Goal: Task Accomplishment & Management: Manage account settings

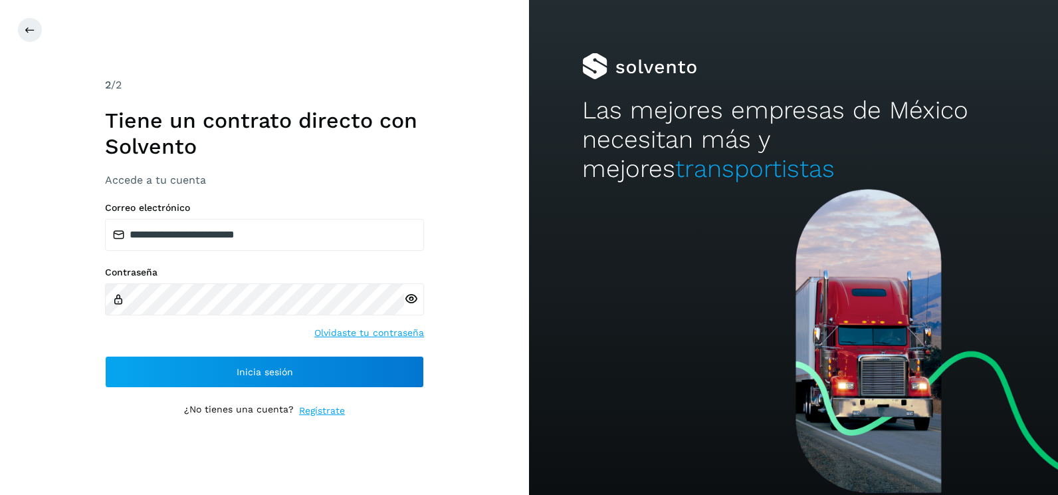
click at [482, 300] on div "**********" at bounding box center [264, 247] width 529 height 495
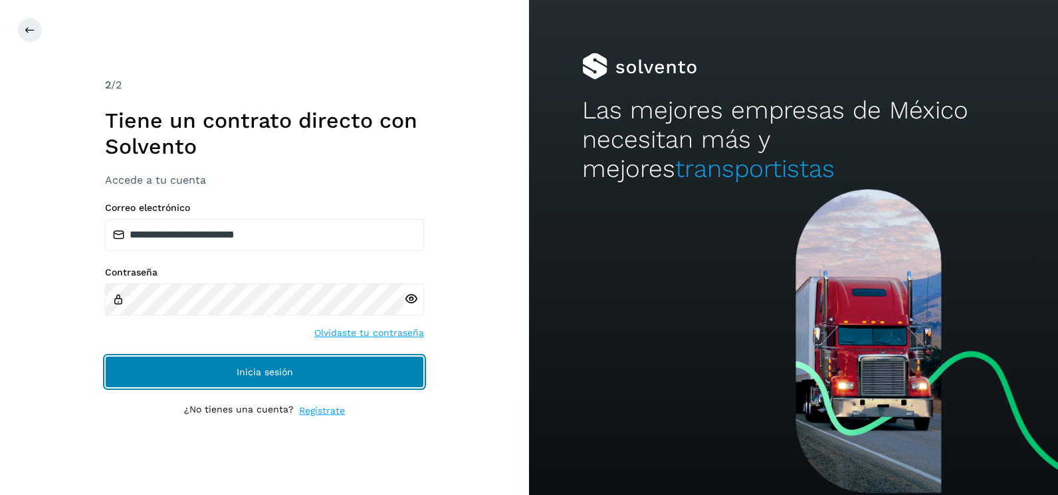
click at [376, 377] on button "Inicia sesión" at bounding box center [264, 372] width 319 height 32
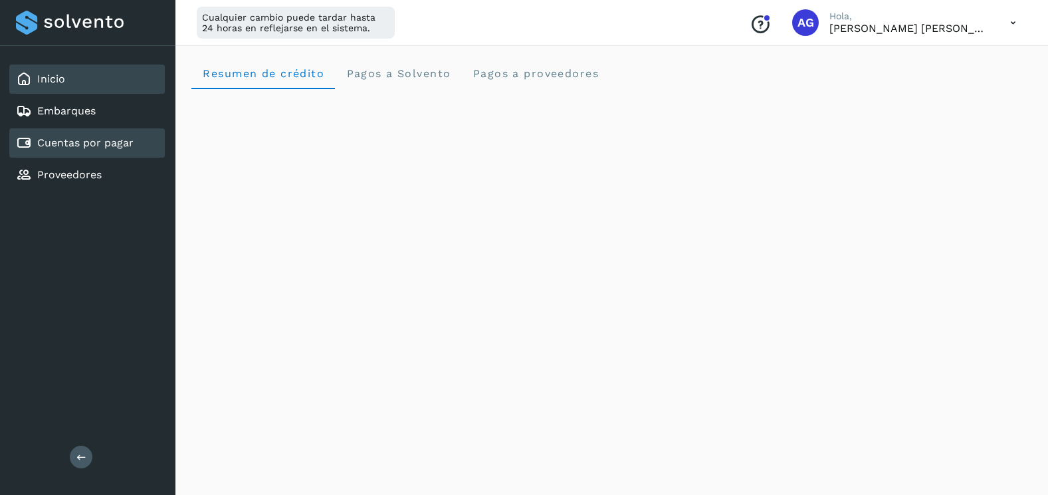
click at [88, 150] on div "Cuentas por pagar" at bounding box center [75, 143] width 118 height 16
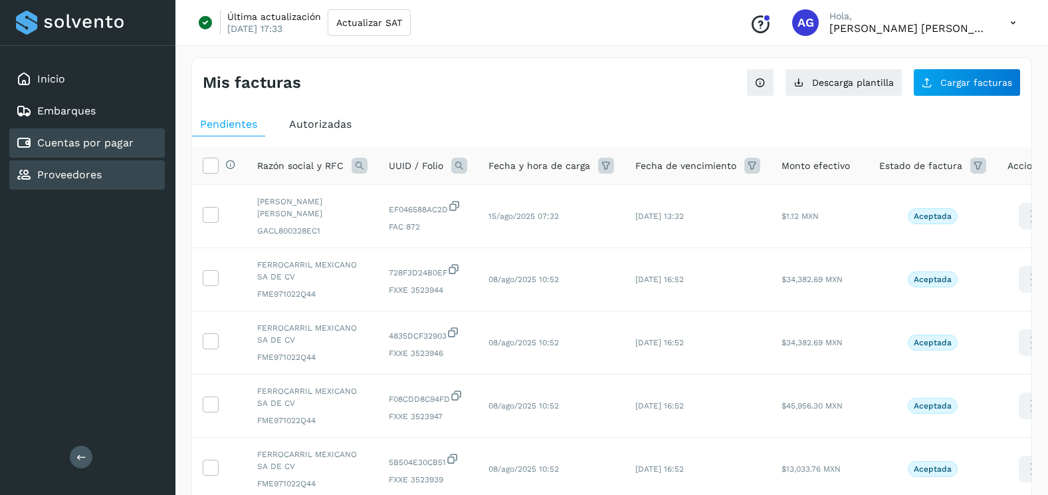
click at [108, 174] on div "Proveedores" at bounding box center [87, 174] width 156 height 29
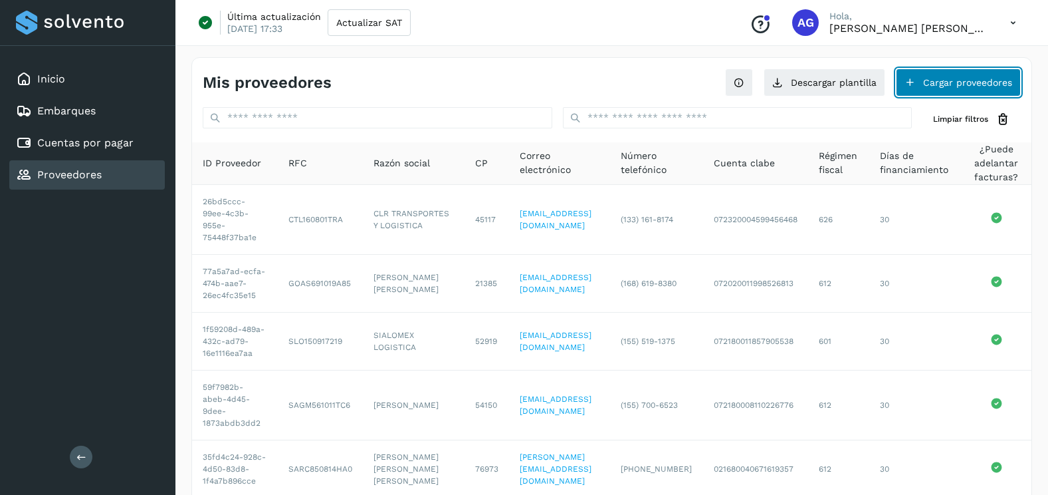
click at [958, 90] on button "Cargar proveedores" at bounding box center [958, 82] width 125 height 28
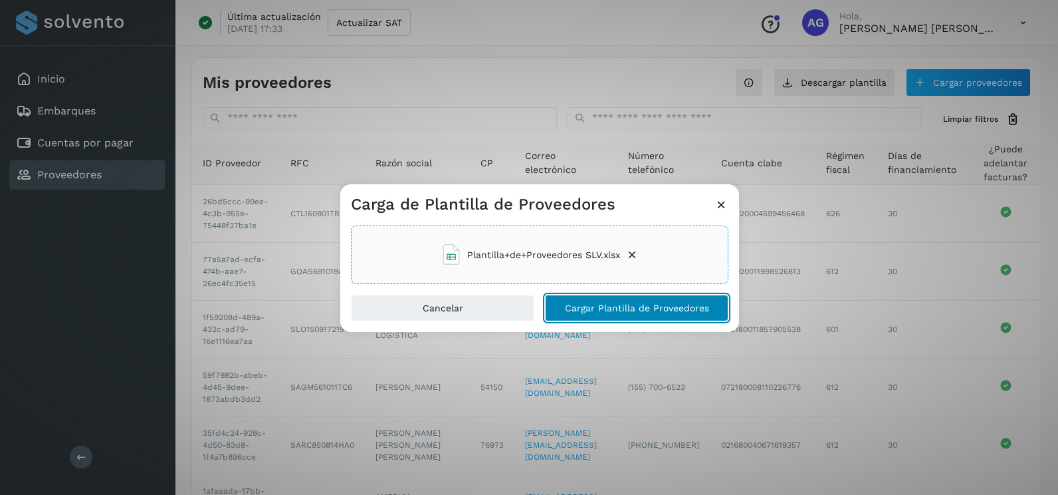
click at [580, 306] on span "Cargar Plantilla de Proveedores" at bounding box center [637, 307] width 144 height 9
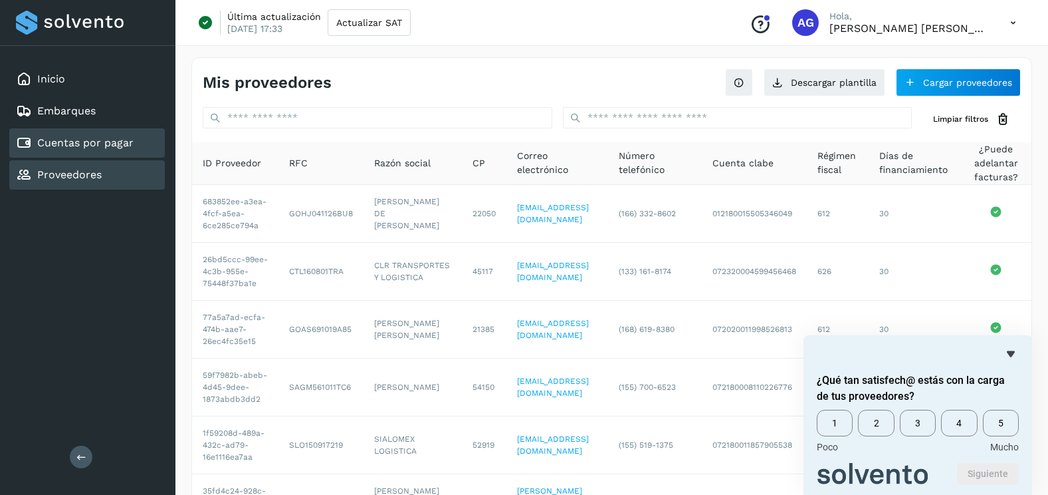
click at [131, 142] on link "Cuentas por pagar" at bounding box center [85, 142] width 96 height 13
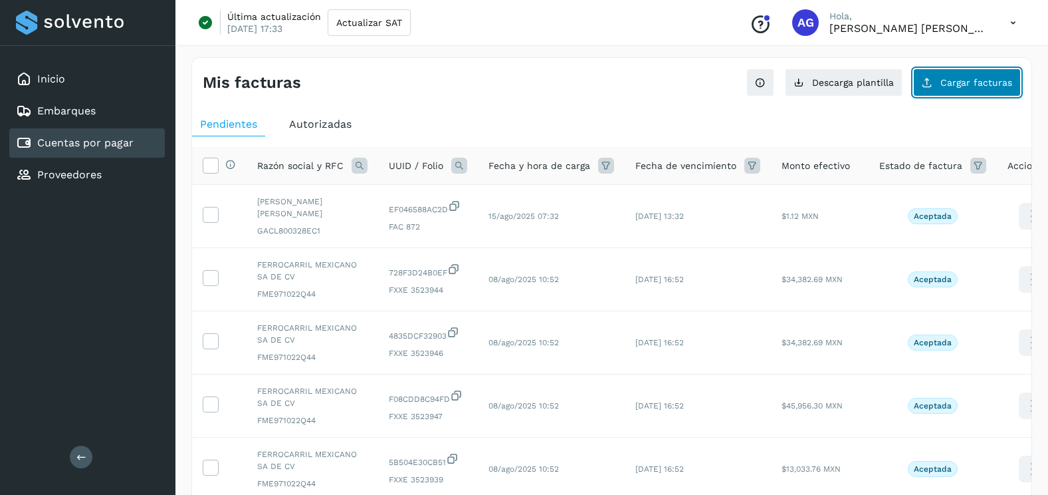
click at [933, 83] on icon at bounding box center [927, 82] width 11 height 11
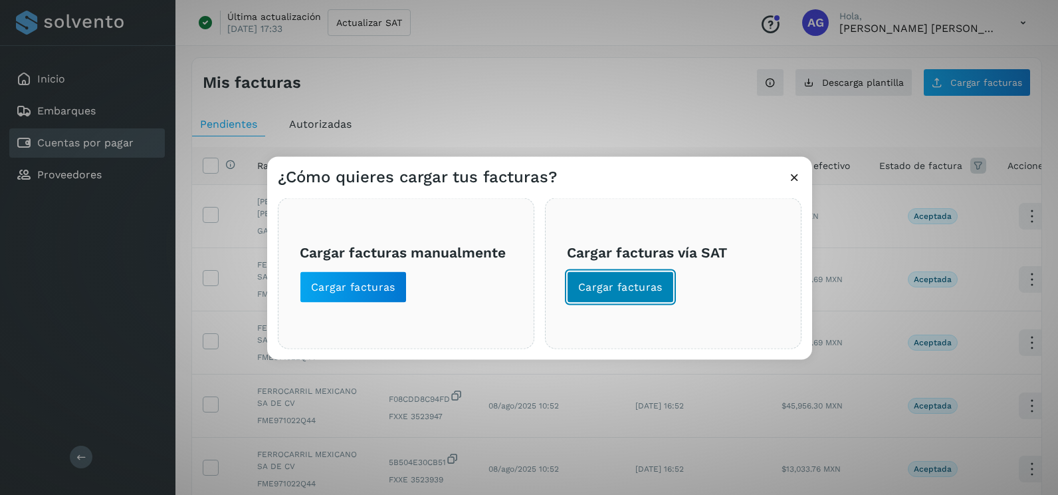
click at [632, 292] on span "Cargar facturas" at bounding box center [620, 287] width 84 height 15
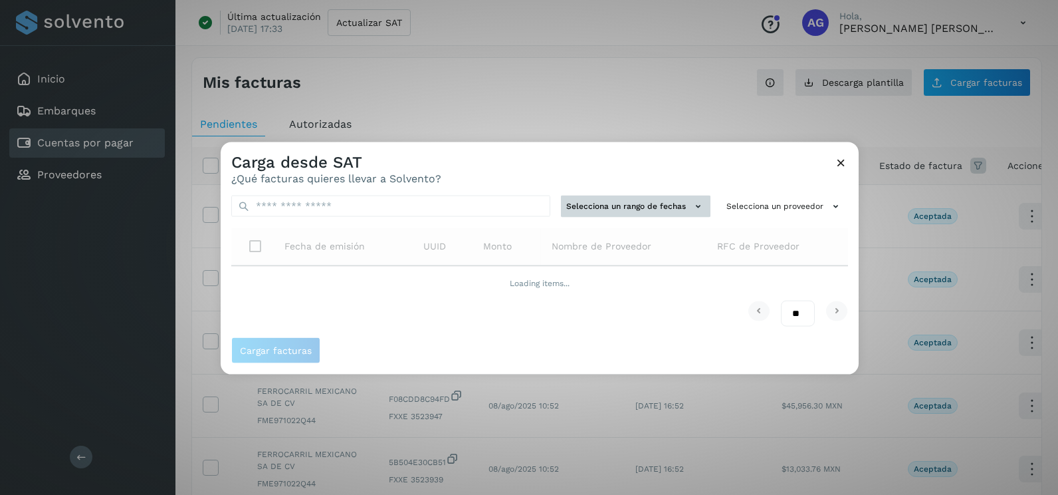
click at [663, 198] on div "Selecciona un rango de fechas Selecciona un proveedor Fecha de emisión UUID Mon…" at bounding box center [540, 261] width 638 height 152
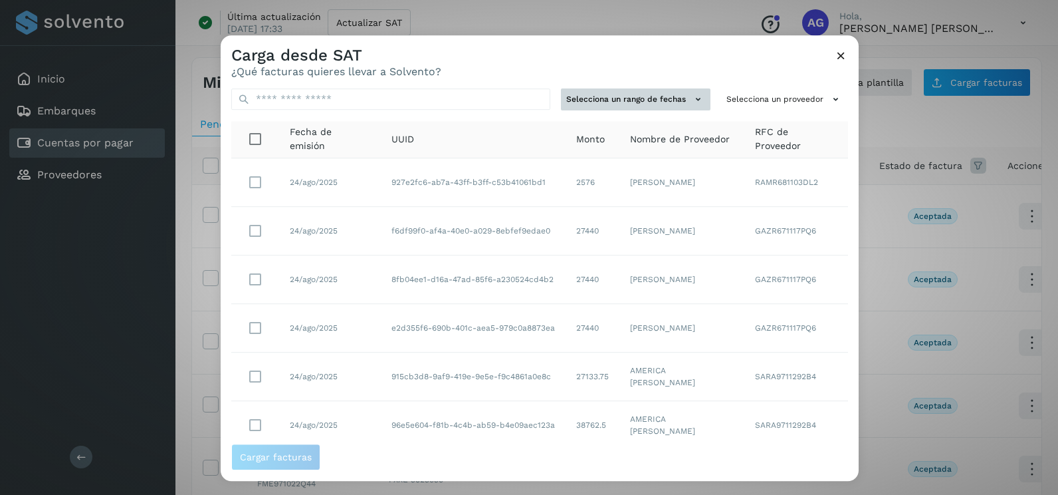
click at [657, 106] on button "Selecciona un rango de fechas" at bounding box center [636, 99] width 150 height 22
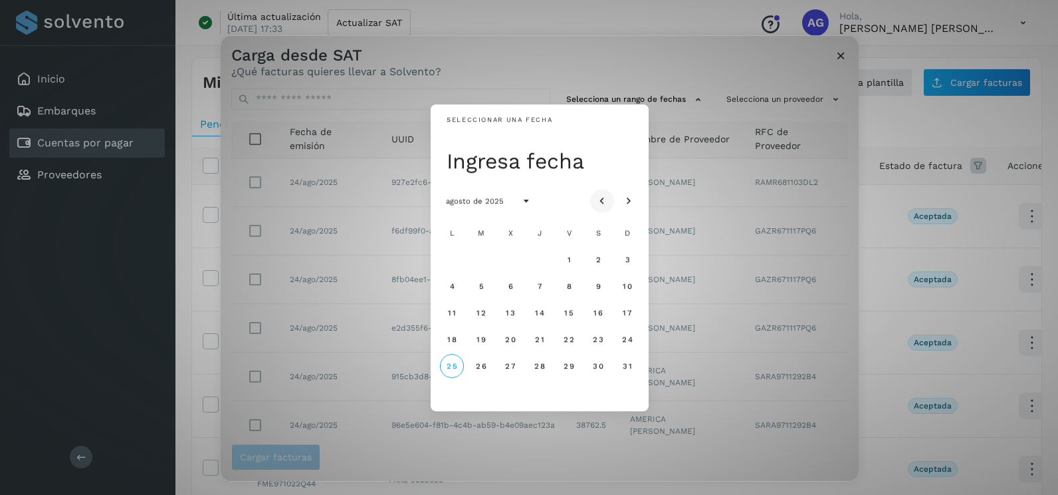
click at [608, 195] on icon "Mes anterior" at bounding box center [602, 201] width 13 height 13
click at [629, 195] on icon "Mes siguiente" at bounding box center [628, 201] width 13 height 13
click at [625, 289] on span "10" at bounding box center [627, 285] width 10 height 9
click at [455, 308] on span "11" at bounding box center [451, 312] width 9 height 9
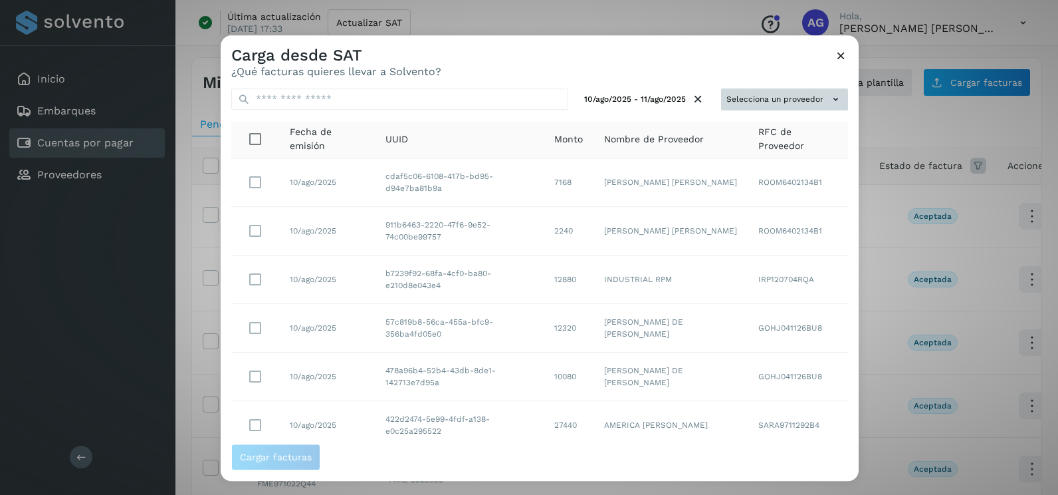
click at [747, 106] on button "Selecciona un proveedor" at bounding box center [784, 99] width 127 height 22
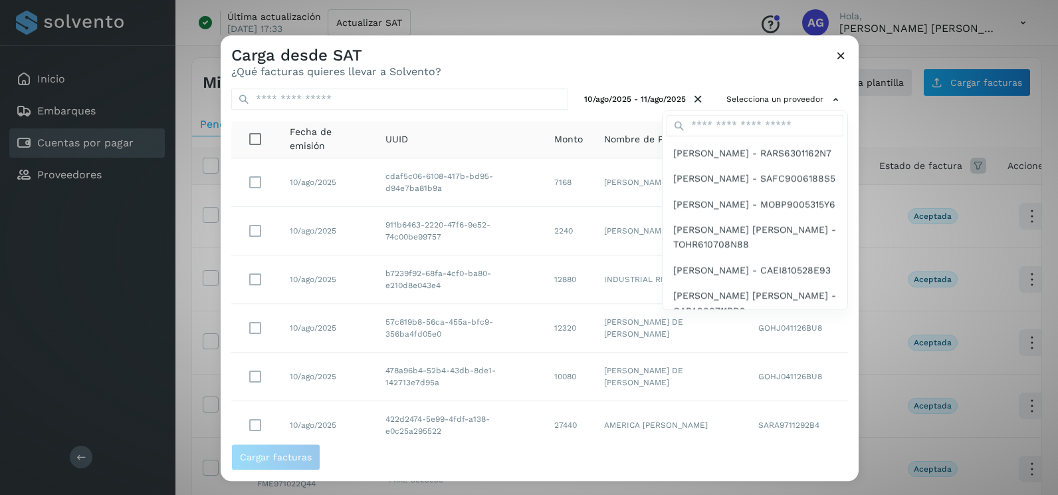
click at [747, 115] on input "text" at bounding box center [755, 125] width 177 height 21
click at [754, 121] on input "text" at bounding box center [755, 125] width 177 height 21
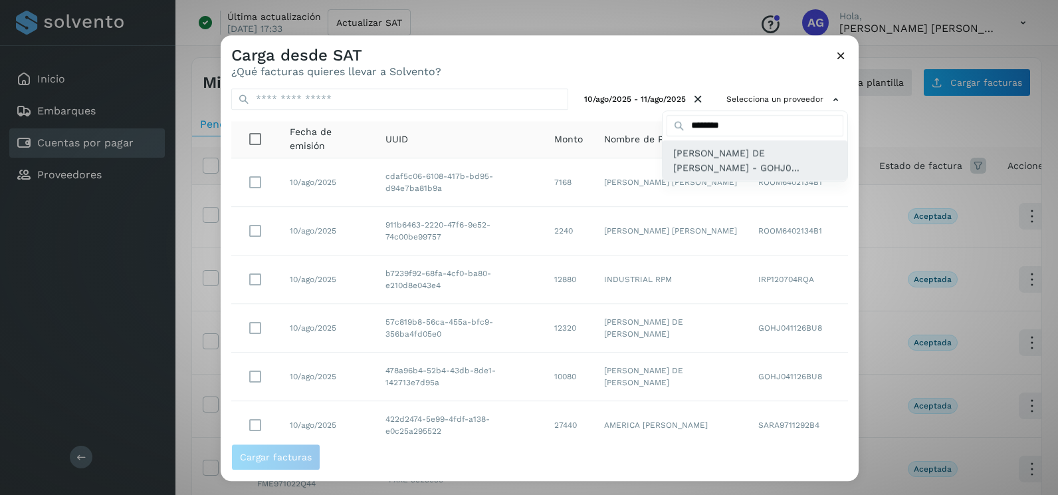
type input "*******"
click at [741, 159] on span "[PERSON_NAME] DE [PERSON_NAME] - GOHJ0..." at bounding box center [755, 161] width 164 height 30
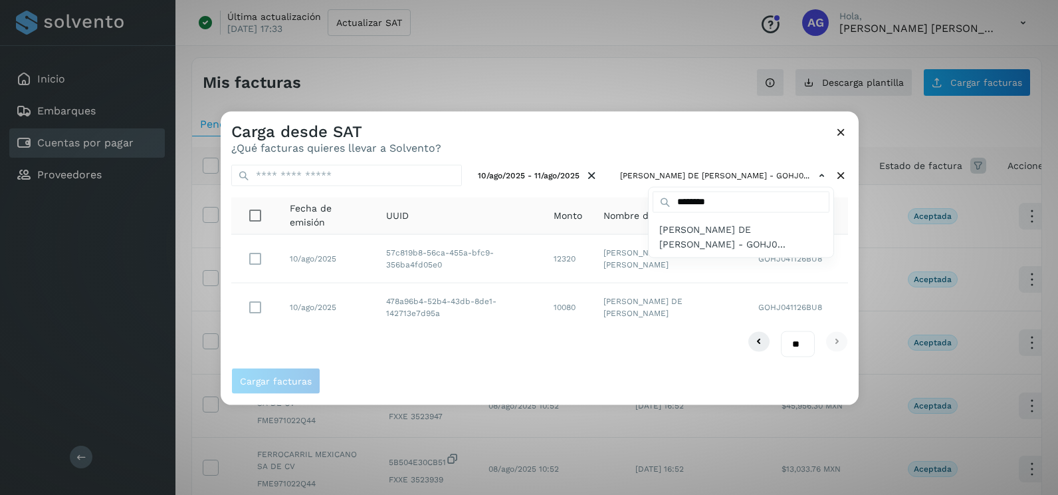
click at [256, 302] on div at bounding box center [750, 359] width 1058 height 495
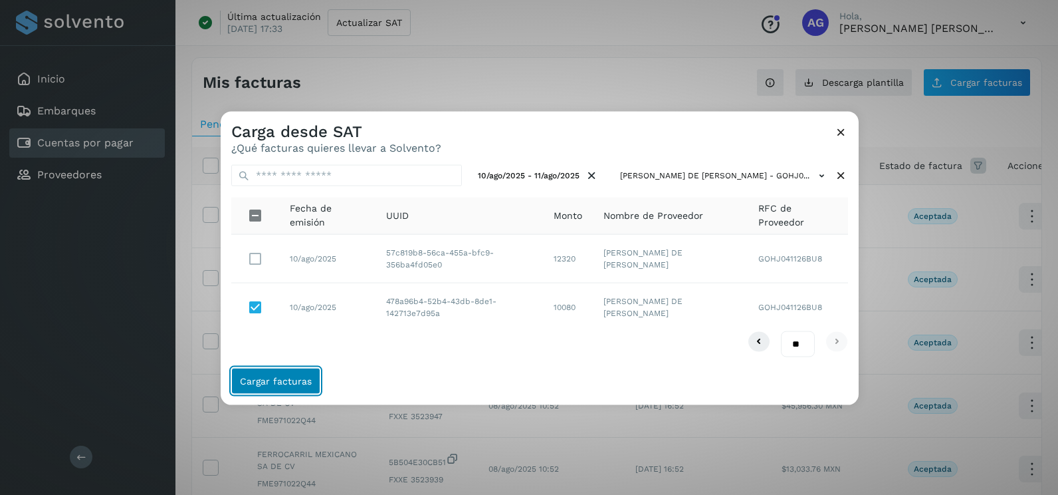
click at [308, 385] on span "Cargar facturas" at bounding box center [276, 380] width 72 height 9
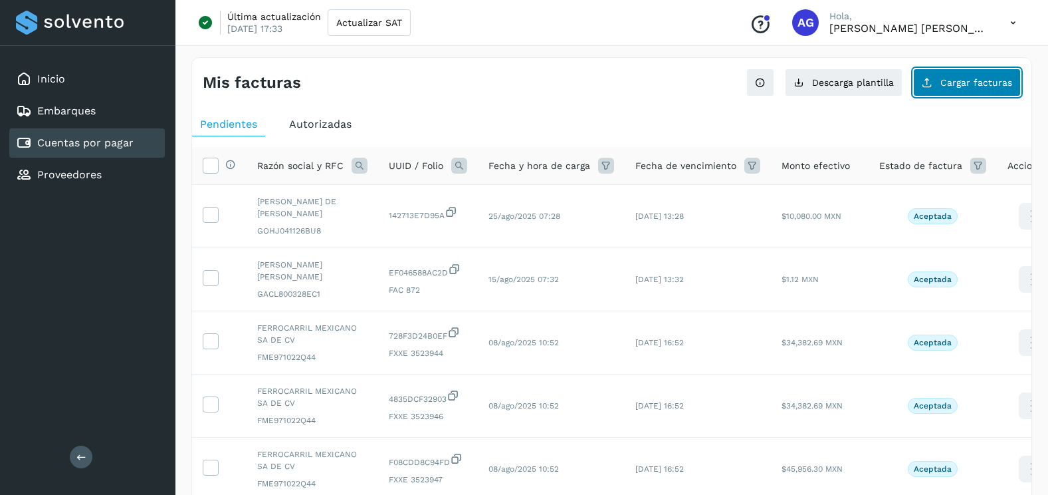
click at [1000, 82] on span "Cargar facturas" at bounding box center [977, 82] width 72 height 9
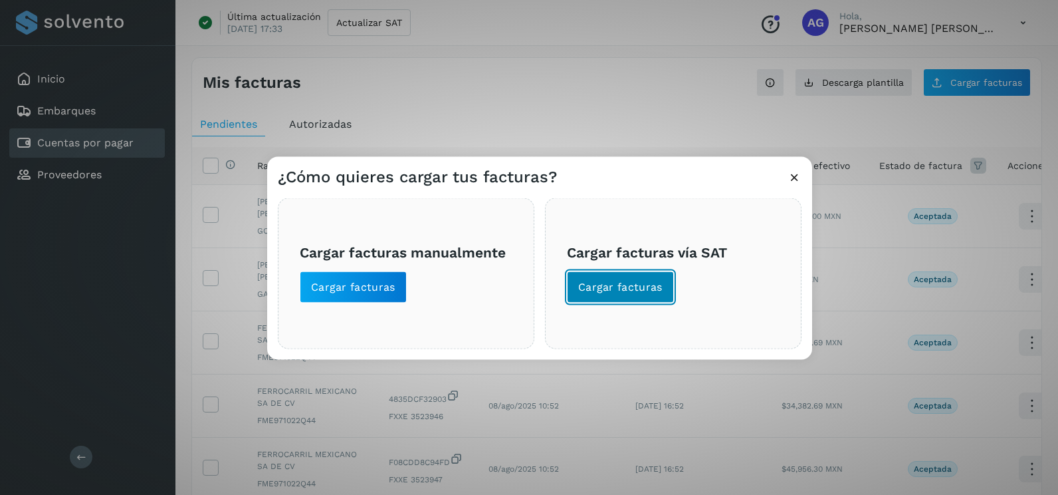
click at [591, 282] on span "Cargar facturas" at bounding box center [620, 287] width 84 height 15
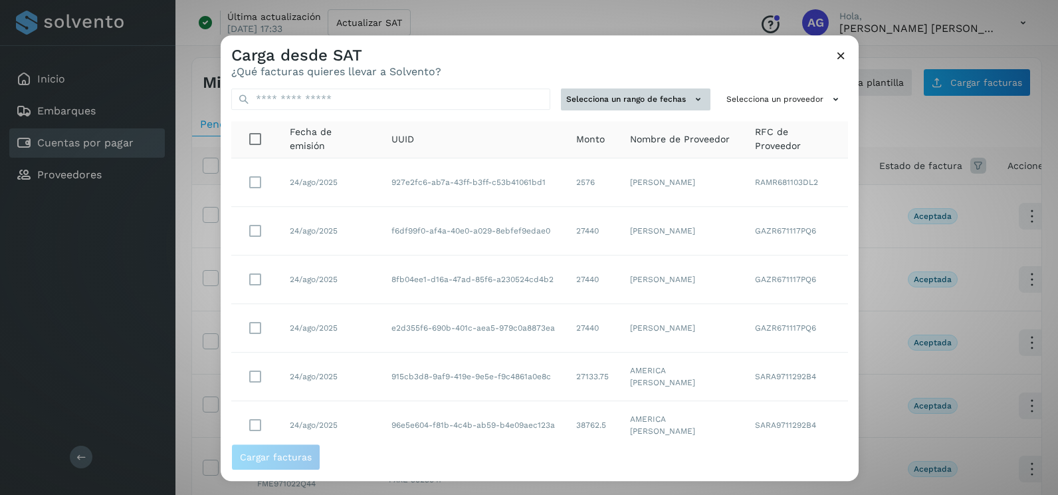
click at [659, 94] on button "Selecciona un rango de fechas" at bounding box center [636, 99] width 150 height 22
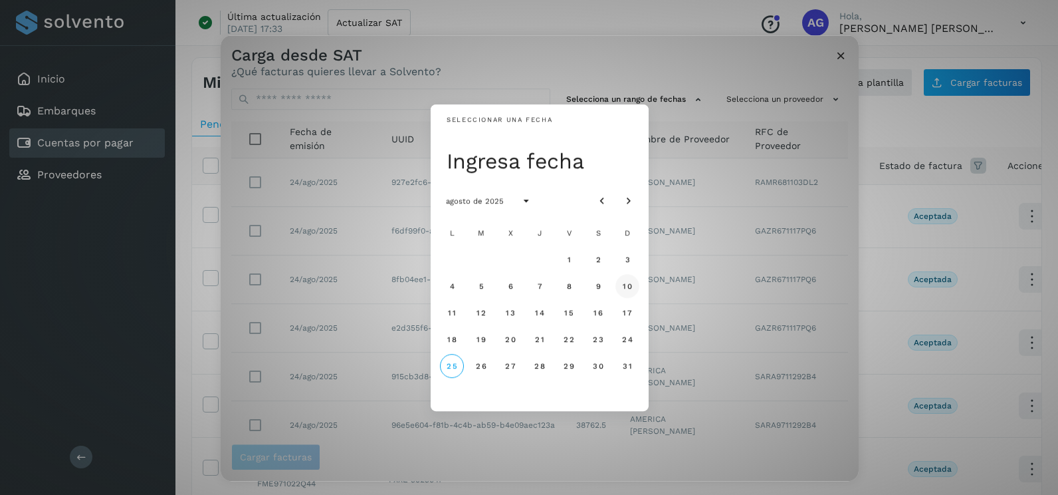
click at [628, 287] on span "10" at bounding box center [627, 285] width 10 height 9
click at [452, 314] on span "11" at bounding box center [451, 312] width 9 height 9
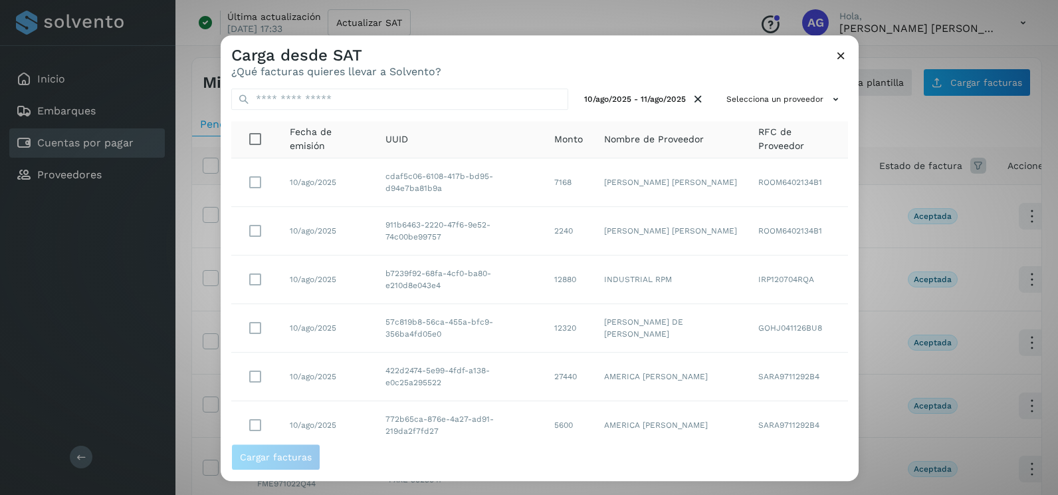
click at [746, 86] on div "10/ago/2025 - 11/ago/2025 Selecciona un proveedor Fecha de emisión UUID Monto N…" at bounding box center [540, 261] width 638 height 366
click at [761, 103] on button "Selecciona un proveedor" at bounding box center [784, 99] width 127 height 22
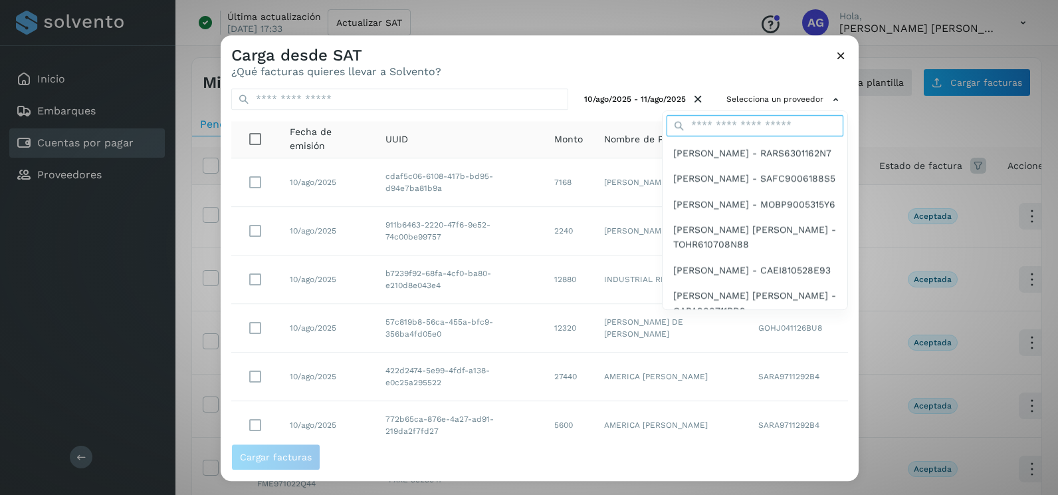
click at [721, 128] on input "text" at bounding box center [755, 125] width 177 height 21
type input "*******"
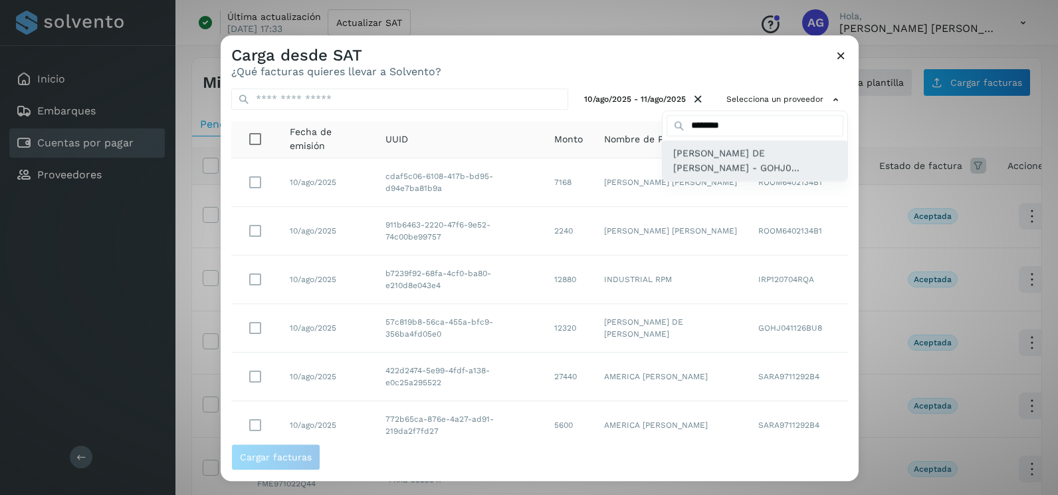
click at [716, 166] on span "[PERSON_NAME] DE [PERSON_NAME] - GOHJ0..." at bounding box center [755, 161] width 164 height 30
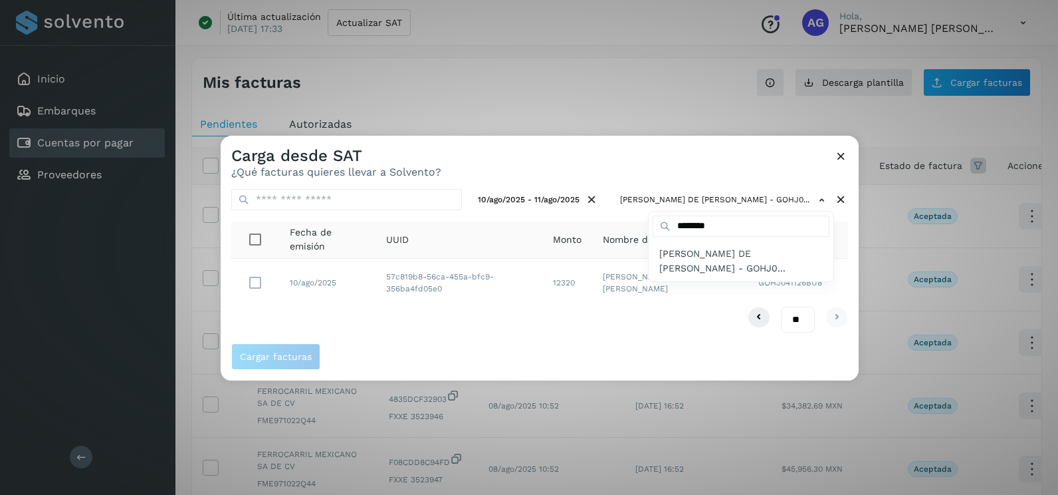
drag, startPoint x: 310, startPoint y: 298, endPoint x: 244, endPoint y: 271, distance: 72.1
click at [310, 298] on div at bounding box center [750, 383] width 1058 height 495
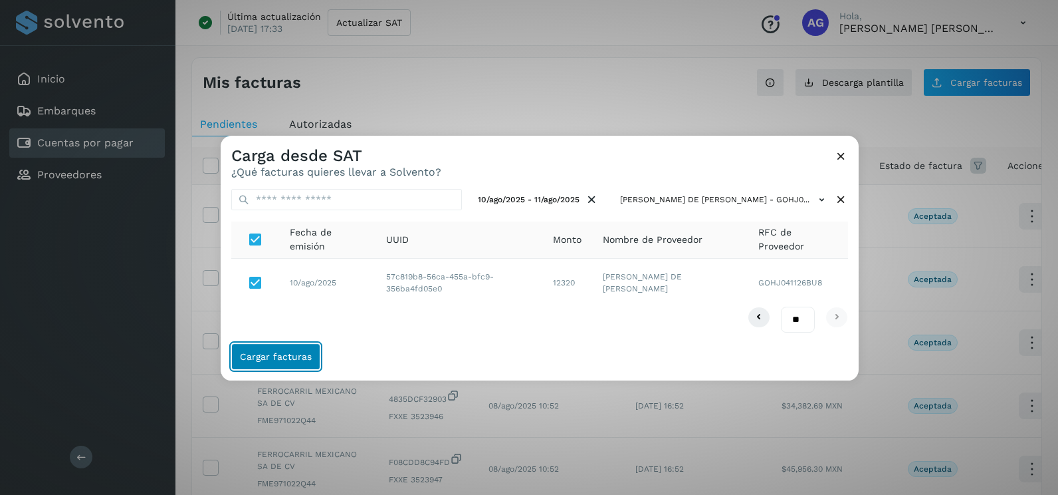
click at [287, 355] on span "Cargar facturas" at bounding box center [276, 356] width 72 height 9
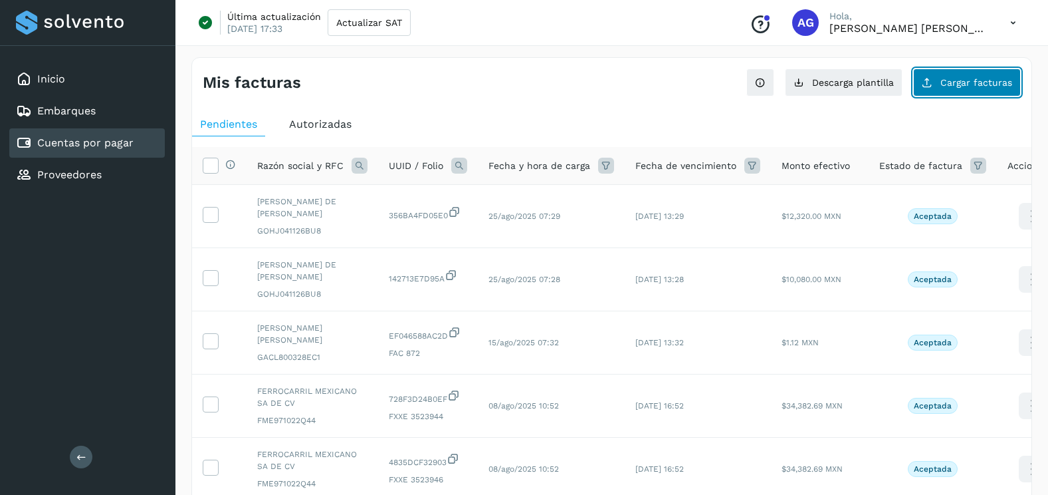
click at [995, 74] on button "Cargar facturas" at bounding box center [967, 82] width 108 height 28
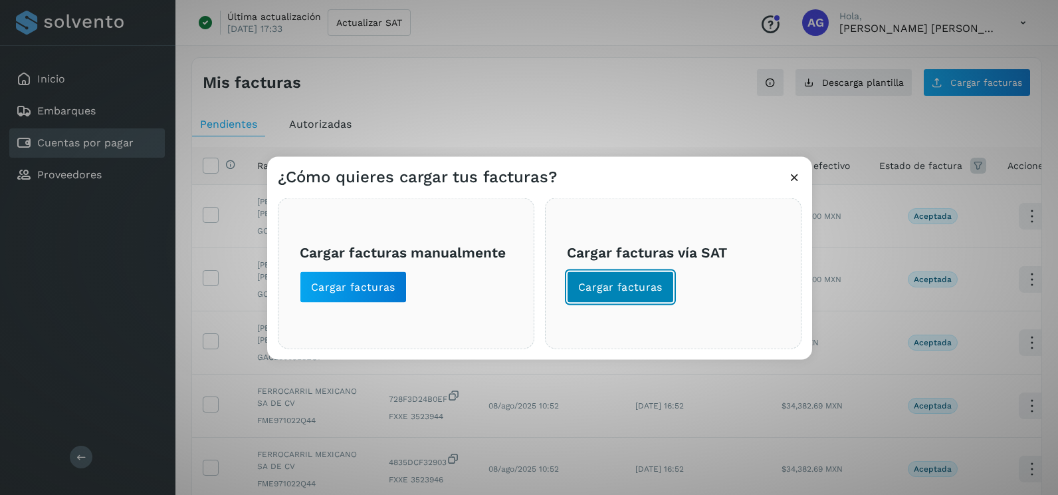
click at [627, 288] on span "Cargar facturas" at bounding box center [620, 287] width 84 height 15
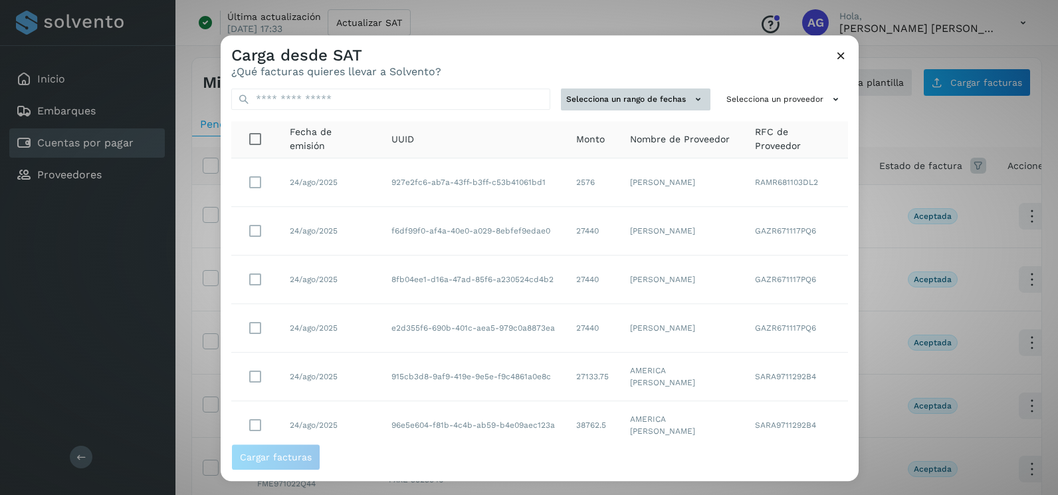
click at [666, 98] on button "Selecciona un rango de fechas" at bounding box center [636, 99] width 150 height 22
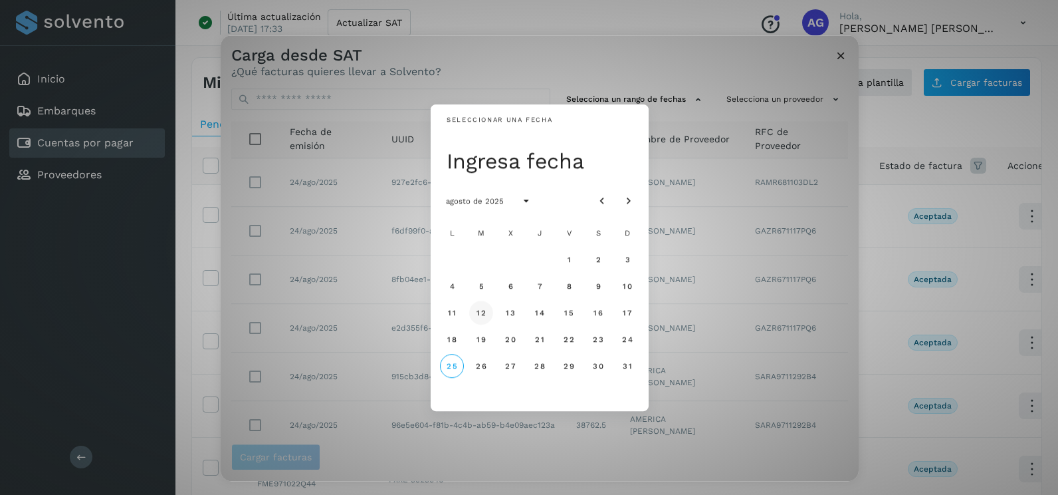
drag, startPoint x: 452, startPoint y: 311, endPoint x: 469, endPoint y: 314, distance: 17.6
click at [453, 312] on span "11" at bounding box center [451, 312] width 9 height 9
click at [484, 316] on span "12" at bounding box center [481, 312] width 10 height 9
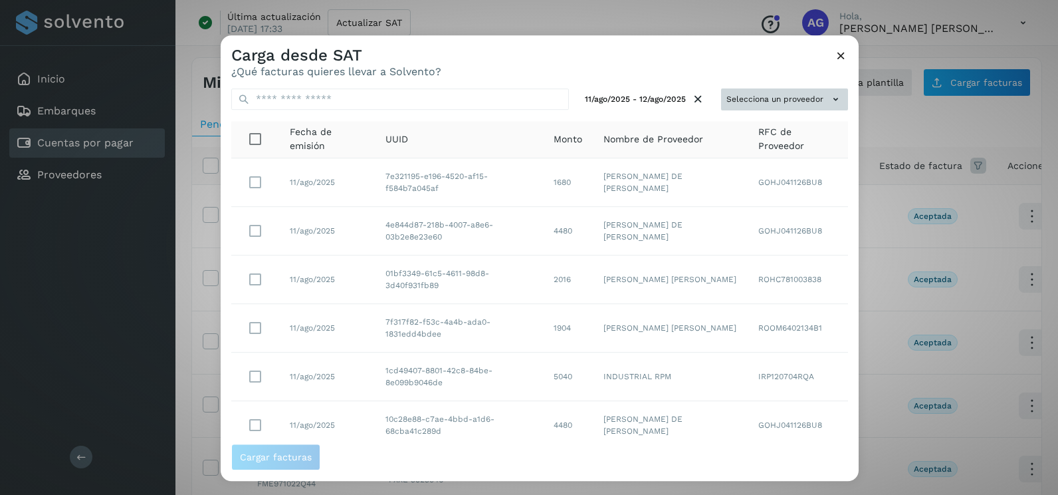
click at [749, 105] on button "Selecciona un proveedor" at bounding box center [784, 99] width 127 height 22
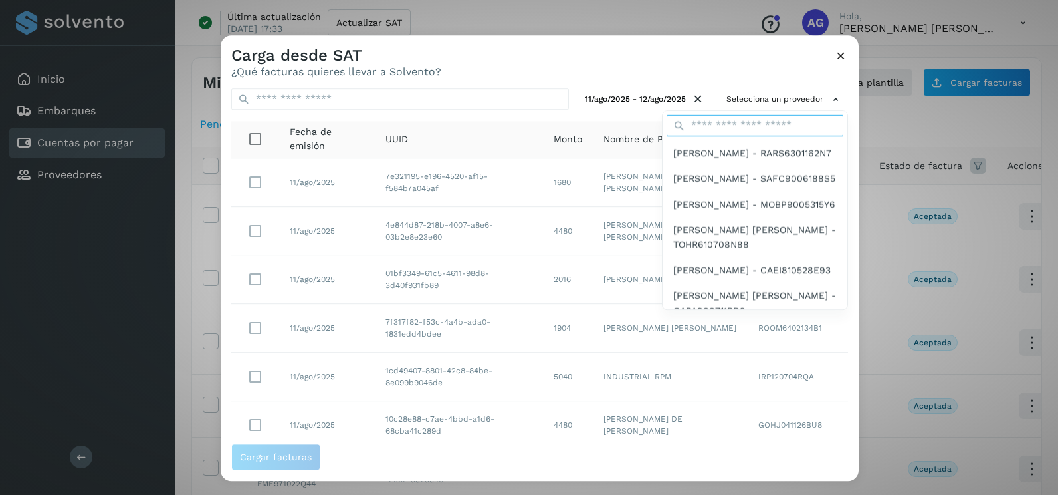
click at [712, 124] on input "text" at bounding box center [755, 125] width 177 height 21
type input "*******"
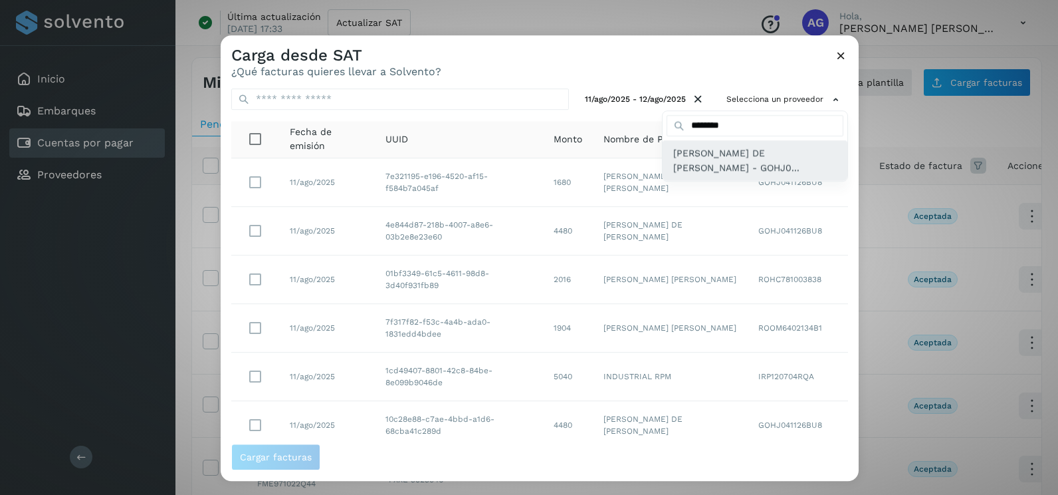
click at [710, 158] on span "[PERSON_NAME] DE [PERSON_NAME] - GOHJ0..." at bounding box center [755, 161] width 164 height 30
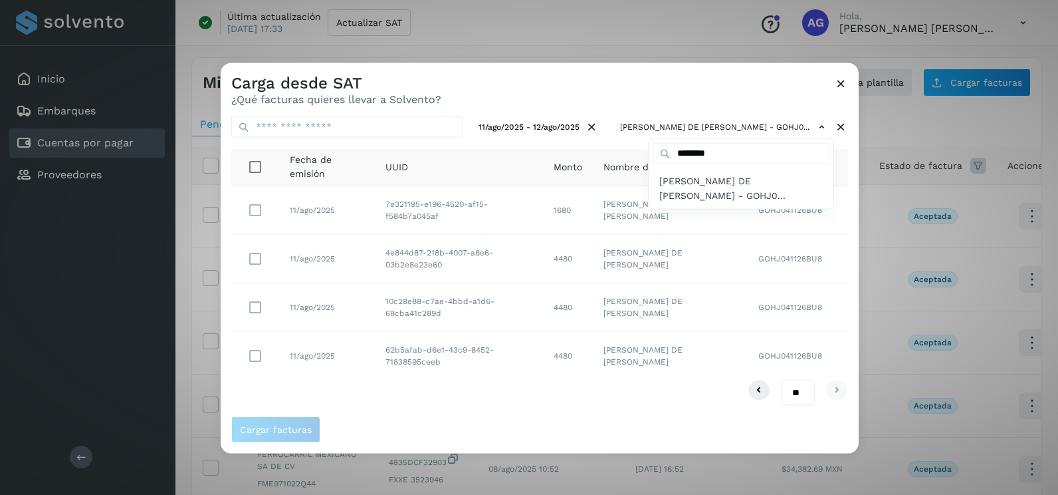
click at [598, 399] on div at bounding box center [750, 310] width 1058 height 495
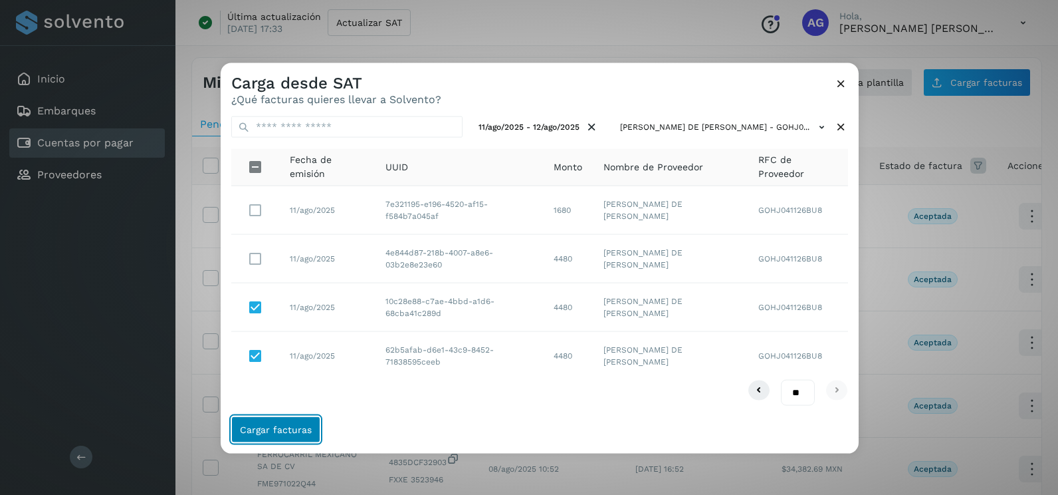
click at [310, 433] on button "Cargar facturas" at bounding box center [275, 429] width 89 height 27
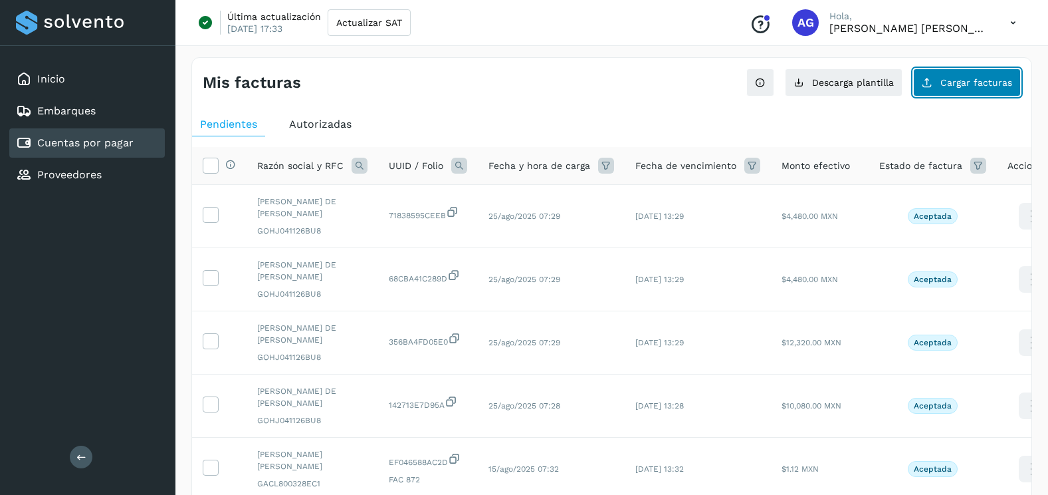
click at [954, 95] on button "Cargar facturas" at bounding box center [967, 82] width 108 height 28
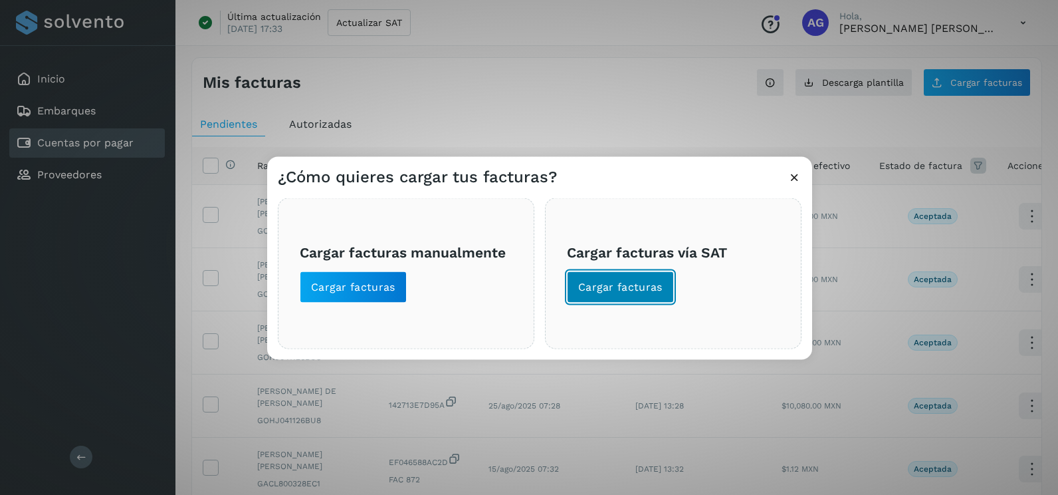
click at [638, 281] on span "Cargar facturas" at bounding box center [620, 287] width 84 height 15
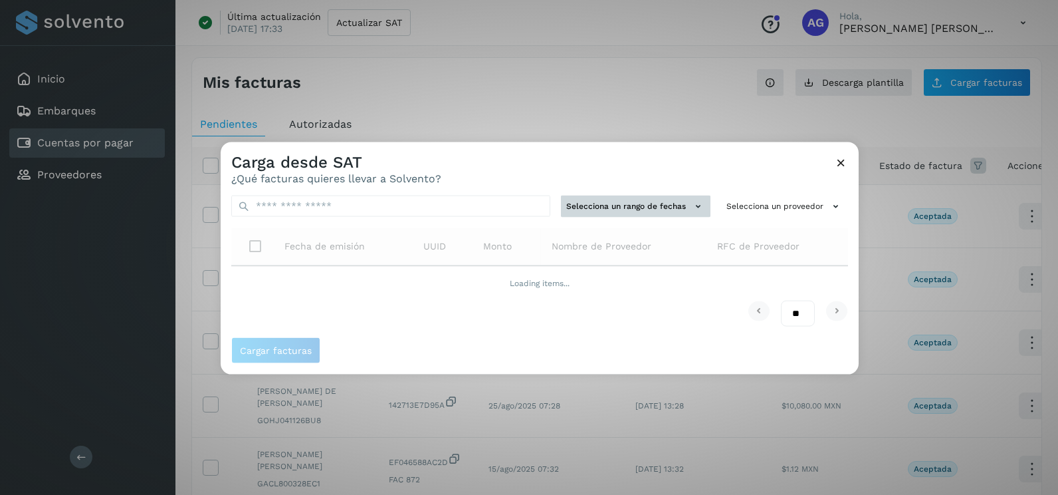
click at [629, 212] on button "Selecciona un rango de fechas" at bounding box center [636, 206] width 150 height 22
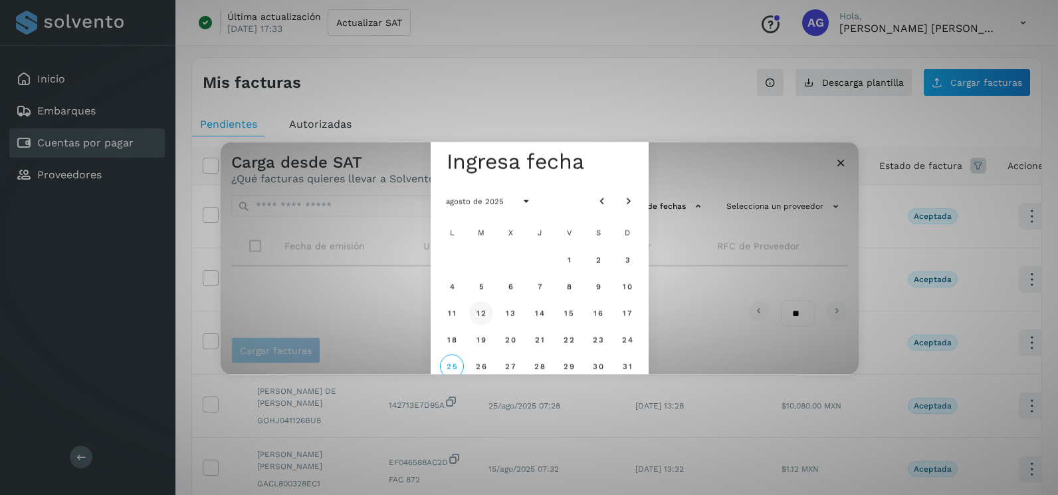
click at [477, 304] on button "12" at bounding box center [481, 312] width 24 height 24
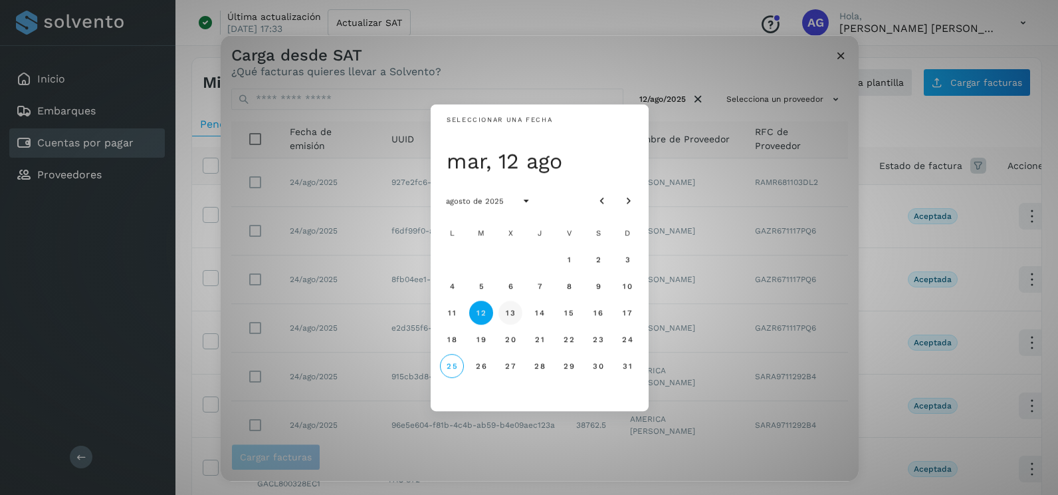
click at [513, 312] on span "13" at bounding box center [510, 312] width 10 height 9
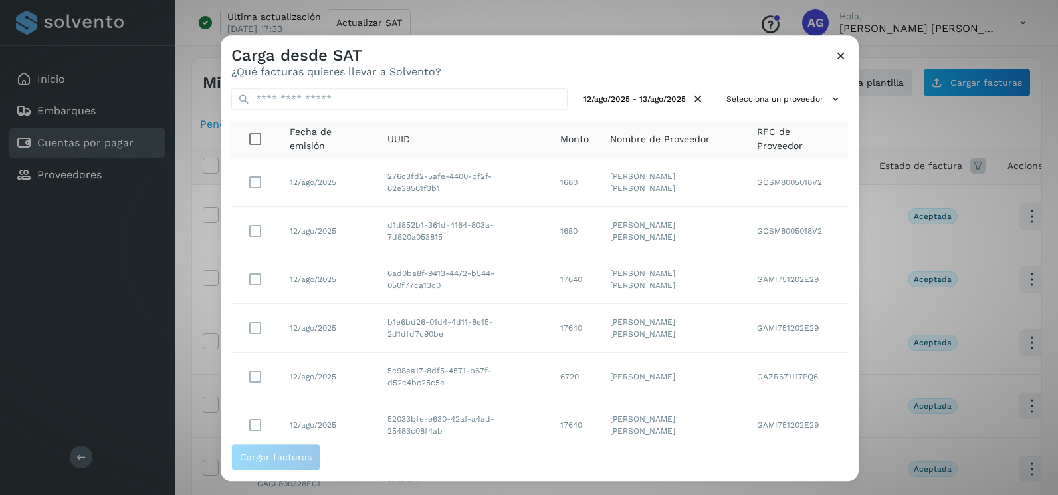
click at [771, 74] on div "Carga desde SAT ¿Qué facturas quieres llevar a Solvento?" at bounding box center [540, 56] width 638 height 43
click at [773, 102] on button "Selecciona un proveedor" at bounding box center [784, 99] width 127 height 22
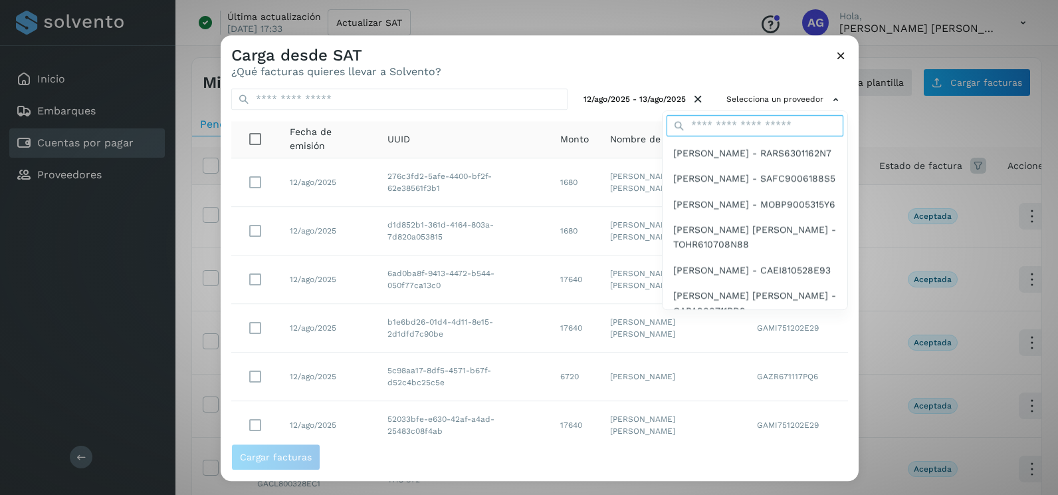
click at [742, 119] on input "text" at bounding box center [755, 125] width 177 height 21
type input "*******"
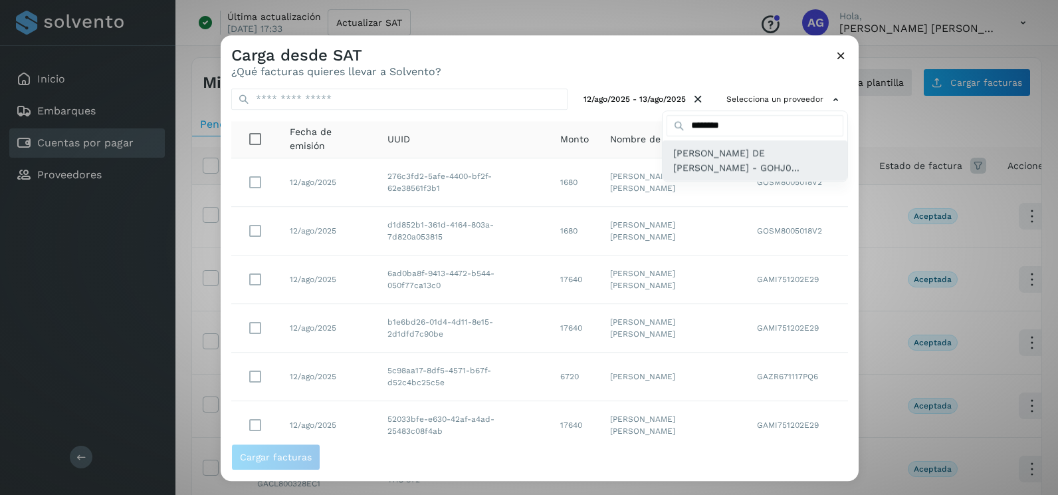
click at [729, 166] on span "[PERSON_NAME] DE [PERSON_NAME] - GOHJ0..." at bounding box center [755, 161] width 164 height 30
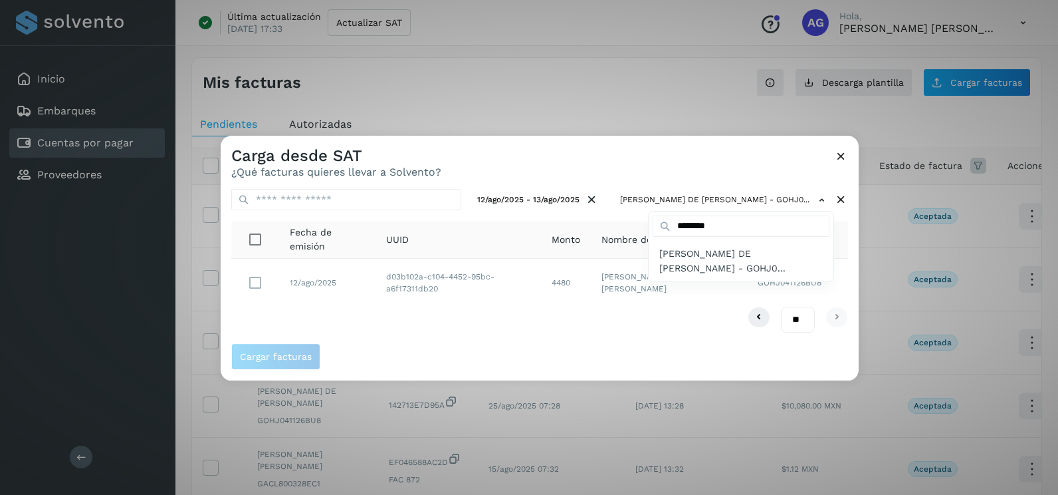
click at [262, 284] on div at bounding box center [750, 383] width 1058 height 495
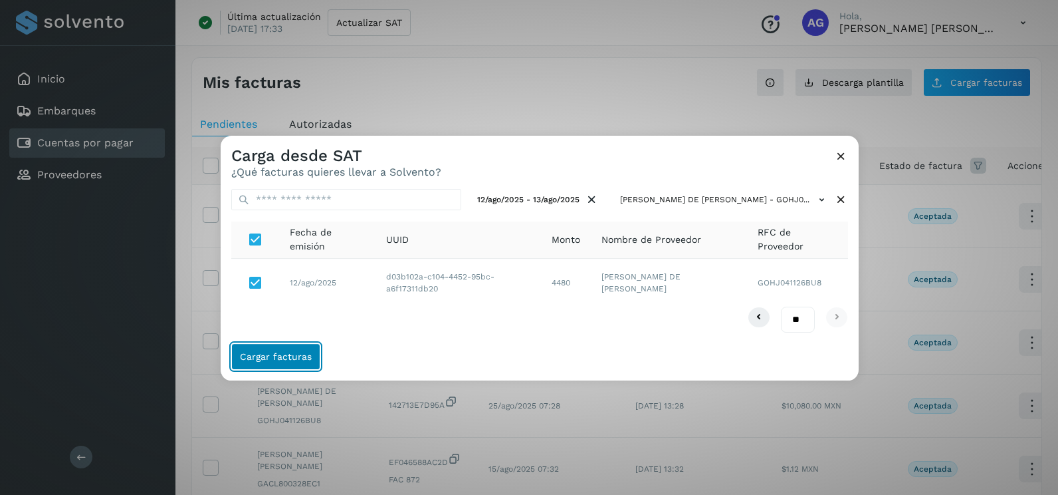
click at [279, 348] on button "Cargar facturas" at bounding box center [275, 356] width 89 height 27
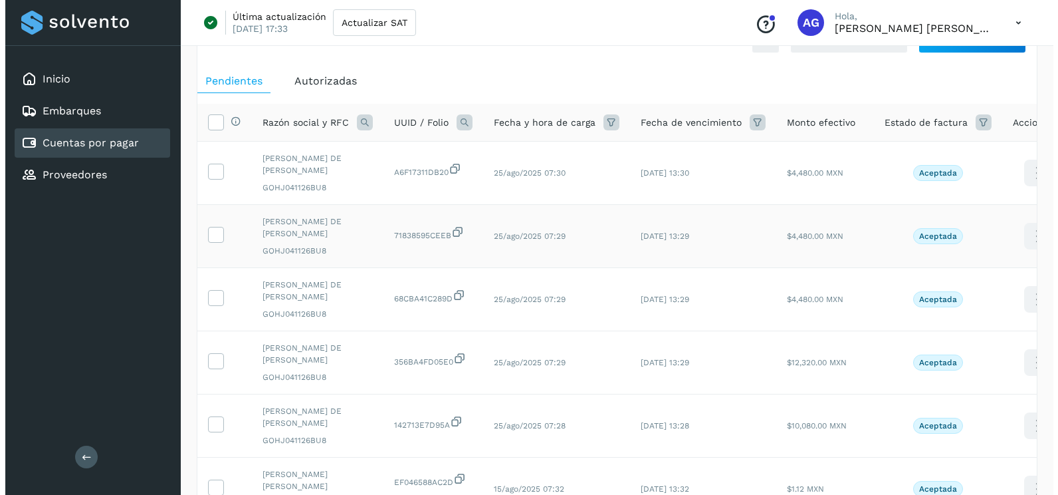
scroll to position [66, 0]
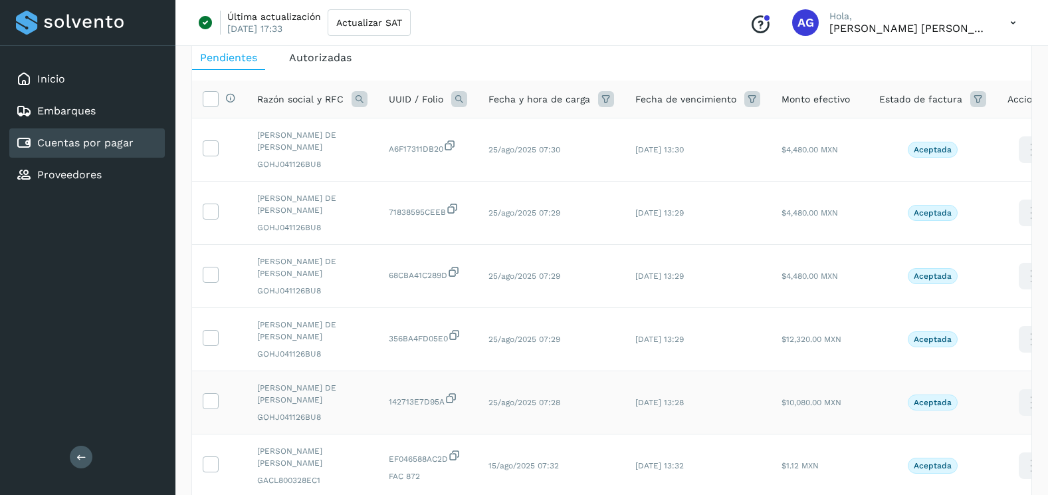
click at [208, 388] on td at bounding box center [219, 402] width 55 height 63
click at [205, 405] on icon at bounding box center [210, 400] width 14 height 14
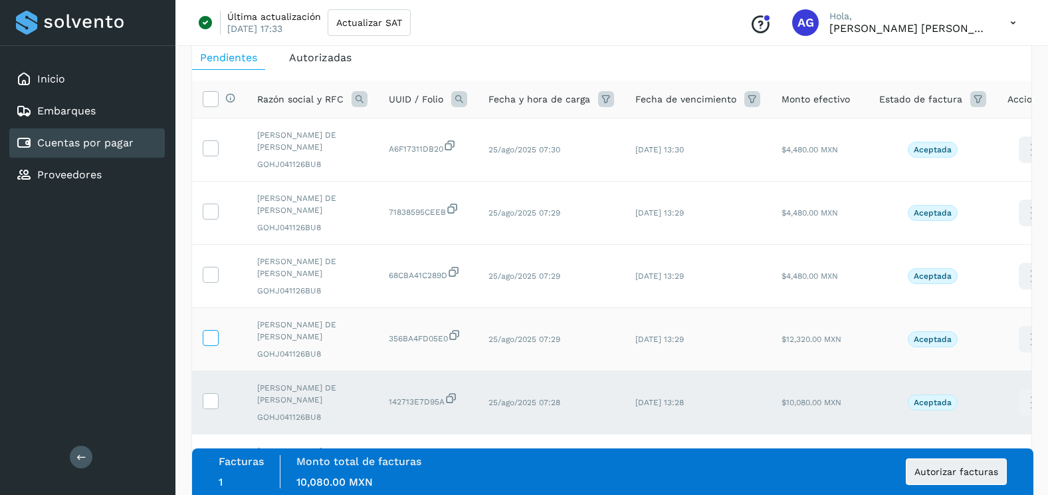
click at [211, 335] on icon at bounding box center [210, 337] width 14 height 14
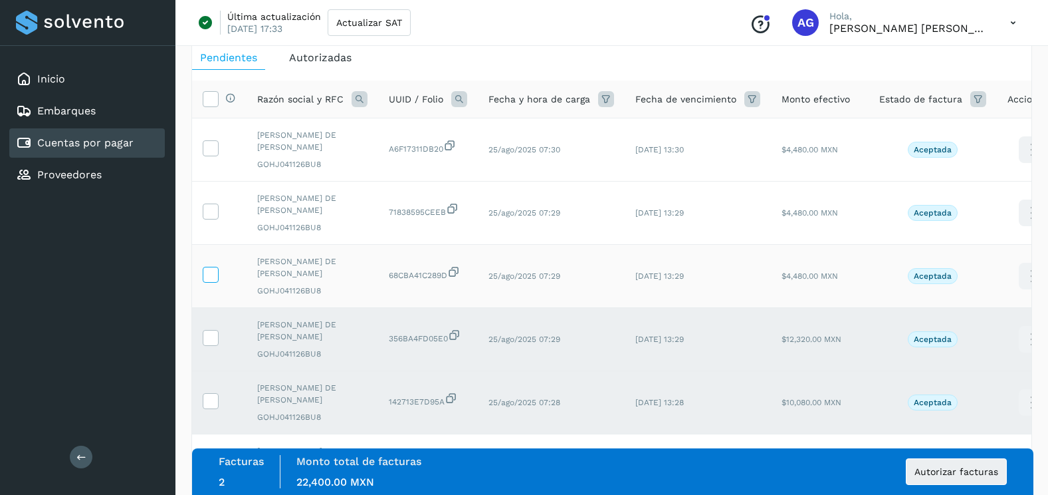
click at [215, 276] on icon at bounding box center [210, 274] width 14 height 14
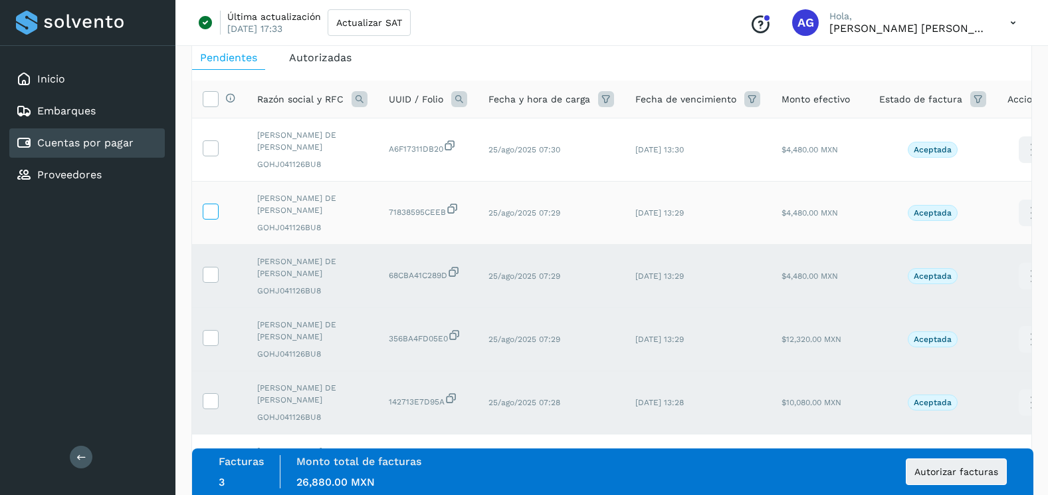
click at [214, 215] on icon at bounding box center [210, 210] width 14 height 14
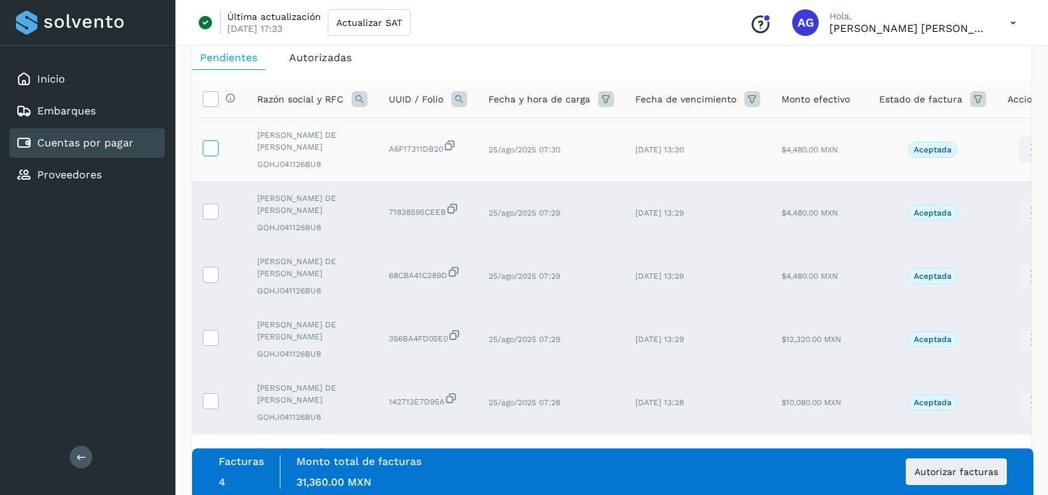
click at [213, 146] on icon at bounding box center [210, 147] width 14 height 14
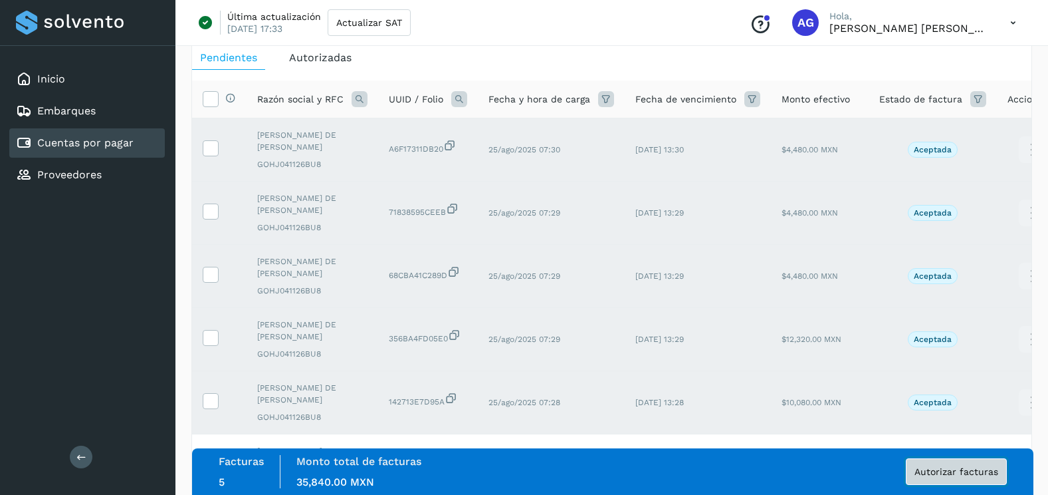
click at [958, 477] on button "Autorizar facturas" at bounding box center [956, 471] width 101 height 27
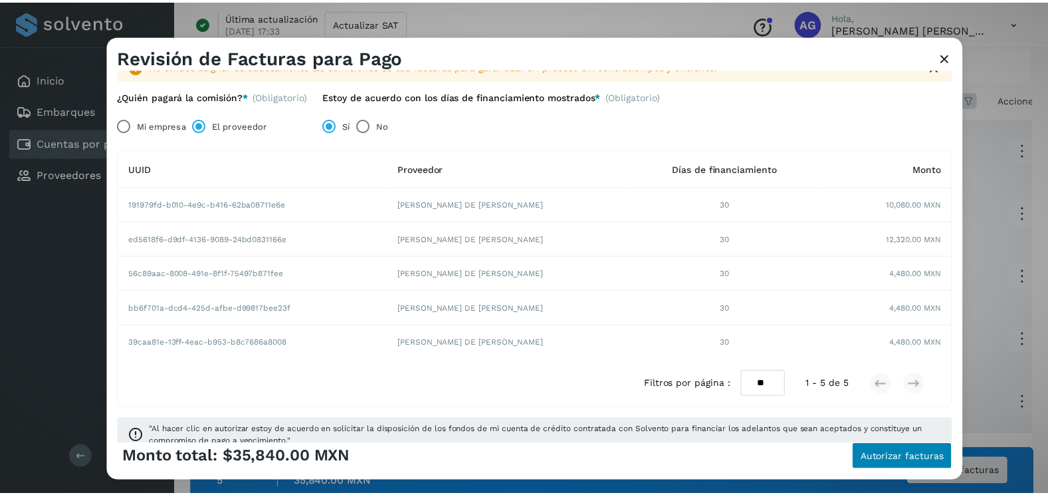
scroll to position [57, 0]
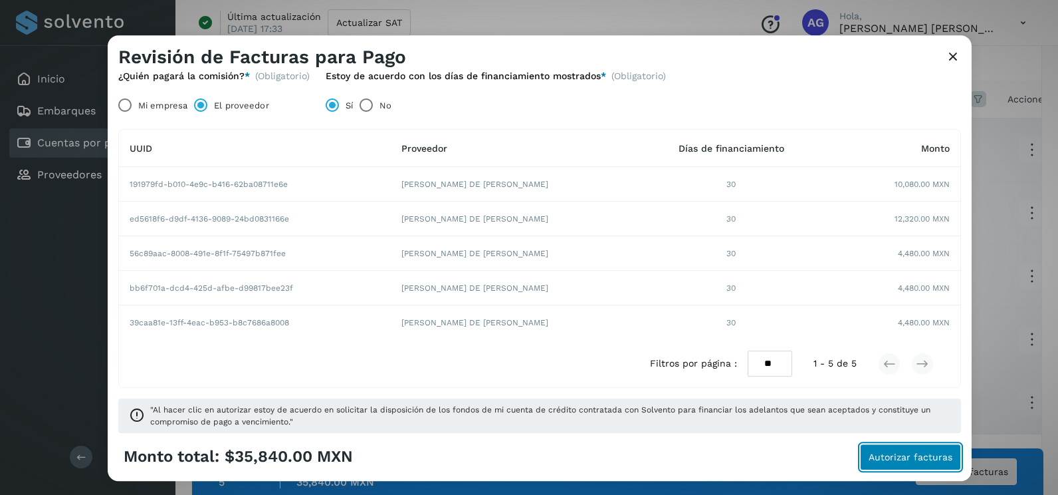
click at [934, 461] on span "Autorizar facturas" at bounding box center [911, 456] width 84 height 9
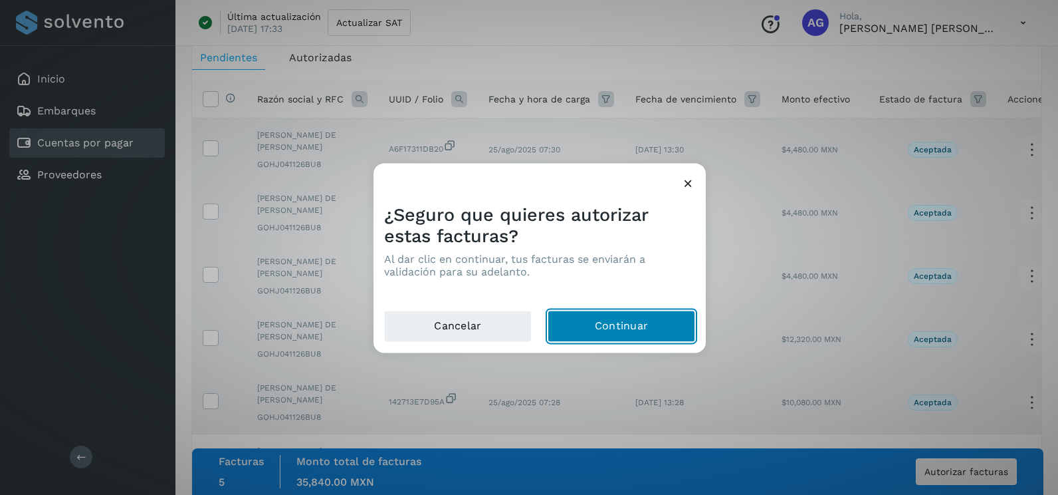
click at [654, 338] on button "Continuar" at bounding box center [622, 326] width 148 height 32
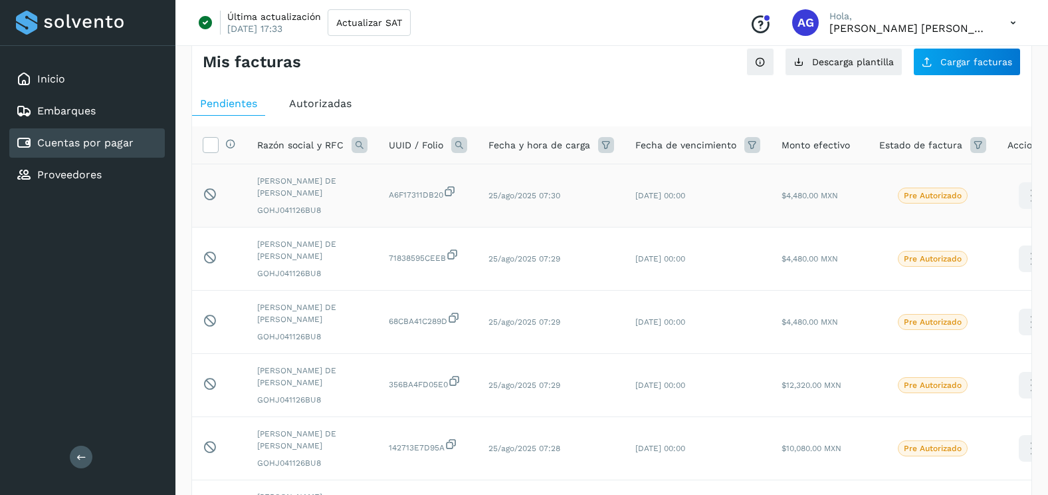
scroll to position [0, 0]
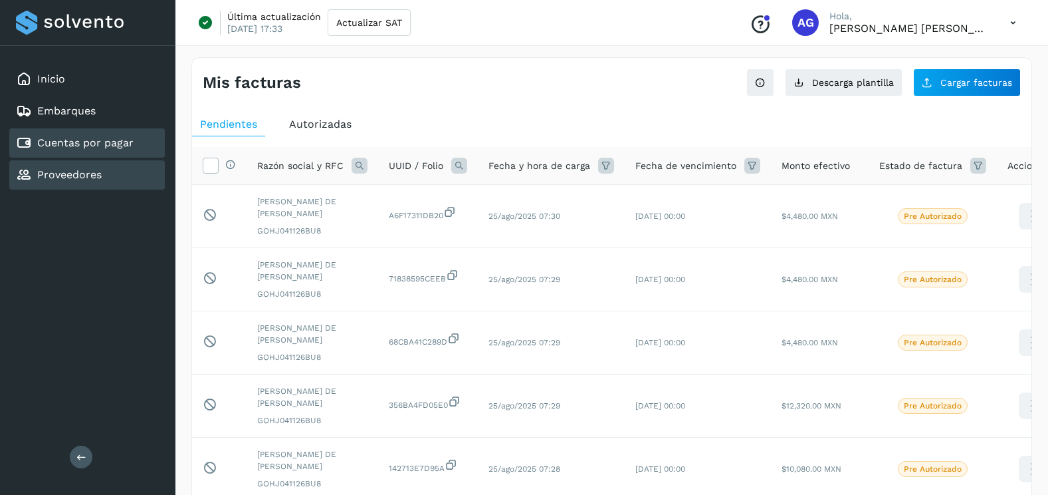
click at [84, 164] on div "Proveedores" at bounding box center [87, 174] width 156 height 29
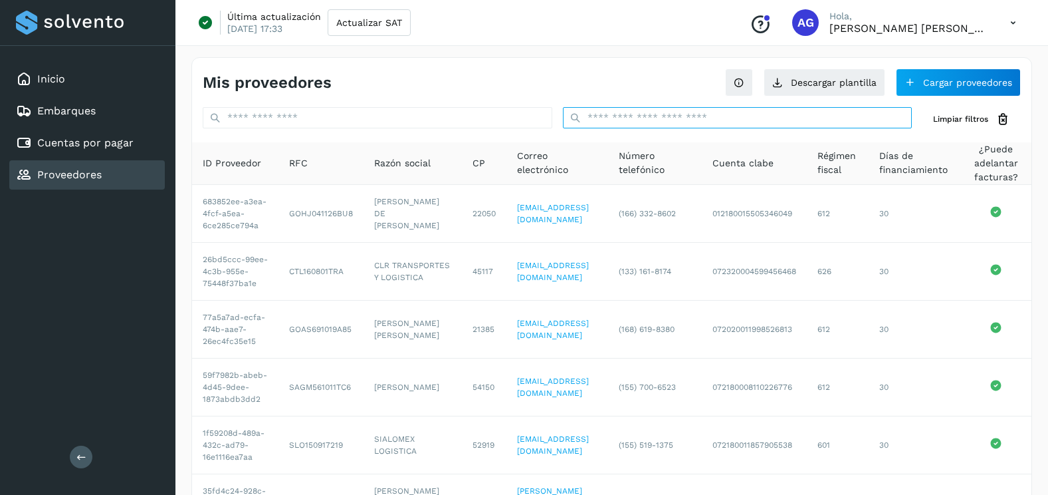
click at [753, 113] on input "text" at bounding box center [738, 117] width 350 height 21
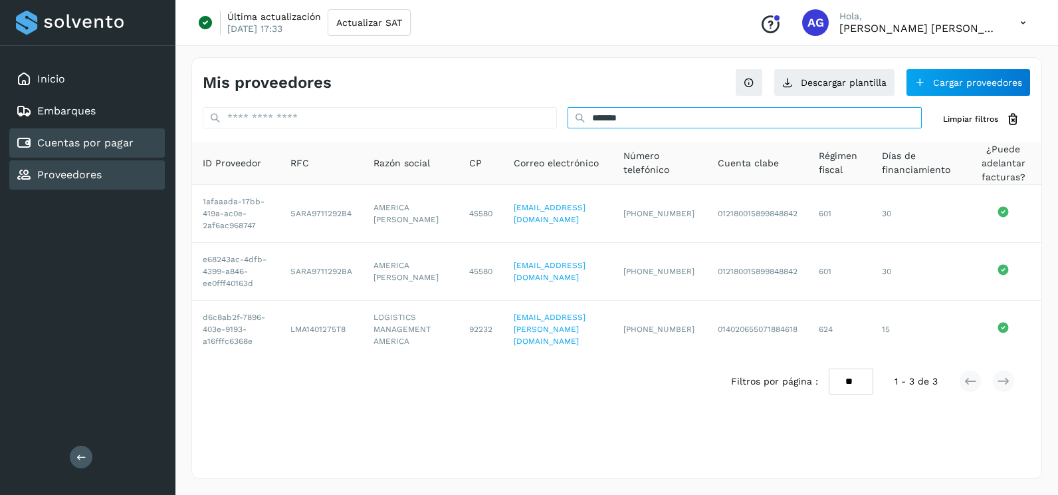
type input "*******"
click at [118, 147] on link "Cuentas por pagar" at bounding box center [85, 142] width 96 height 13
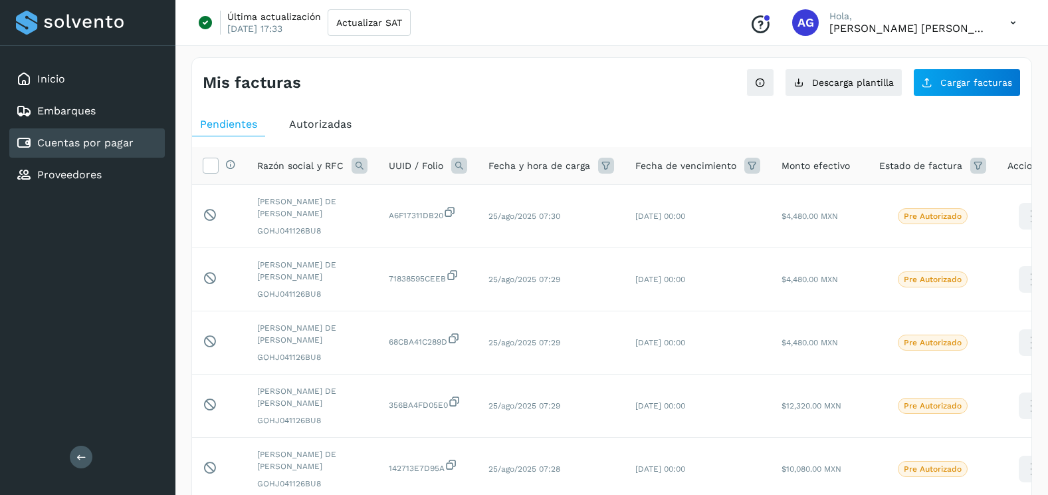
click at [300, 115] on div "Autorizadas" at bounding box center [320, 124] width 78 height 24
